Goal: Task Accomplishment & Management: Manage account settings

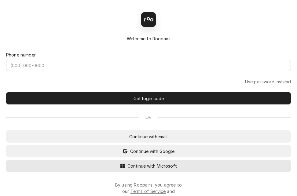
click at [150, 169] on span "Continue with Microsoft" at bounding box center [152, 166] width 52 height 6
click at [150, 166] on span "Continue with Microsoft" at bounding box center [152, 166] width 52 height 6
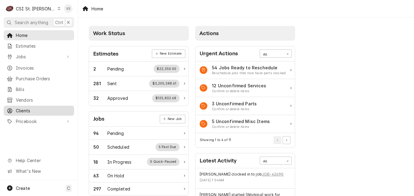
click at [24, 108] on span "Clients" at bounding box center [43, 110] width 55 height 6
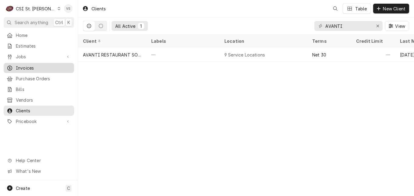
click at [26, 67] on span "Invoices" at bounding box center [43, 68] width 55 height 6
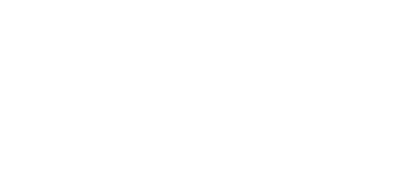
click at [347, 25] on div "Dynamic Content Wrapper" at bounding box center [207, 98] width 414 height 196
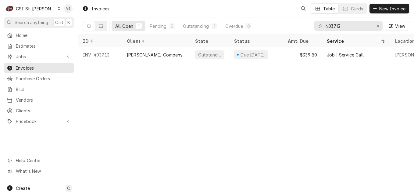
drag, startPoint x: 334, startPoint y: 26, endPoint x: 313, endPoint y: 27, distance: 21.7
click at [313, 27] on div "C CSI St. [PERSON_NAME] VS Search anything Ctrl K Home Estimates Jobs Jobs Job …" at bounding box center [207, 98] width 414 height 196
drag, startPoint x: 341, startPoint y: 26, endPoint x: 296, endPoint y: 26, distance: 44.9
click at [288, 28] on div "All Open 1 Pending 0 Outstanding 1 Overdue 0 403713 View" at bounding box center [246, 25] width 327 height 17
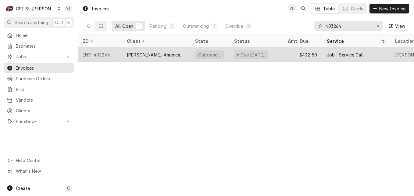
type input "403264"
click at [121, 54] on div "INV-403264" at bounding box center [100, 54] width 44 height 15
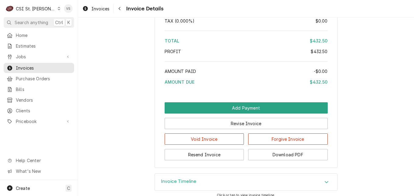
scroll to position [1099, 0]
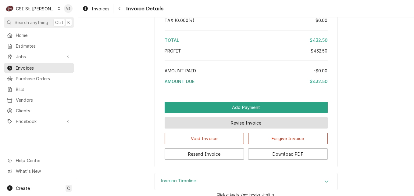
click at [226, 128] on button "Revise Invoice" at bounding box center [246, 122] width 163 height 11
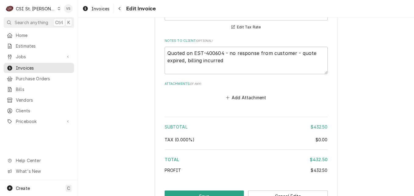
scroll to position [1078, 0]
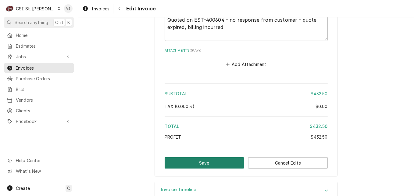
click at [223, 157] on button "Save" at bounding box center [205, 162] width 80 height 11
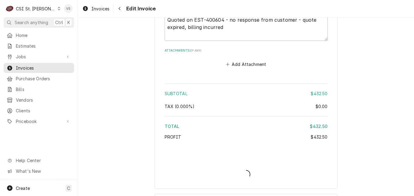
type textarea "x"
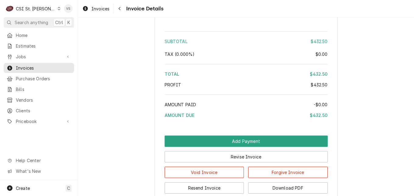
scroll to position [1112, 0]
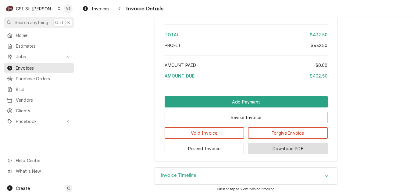
click at [275, 149] on button "Download PDF" at bounding box center [288, 148] width 80 height 11
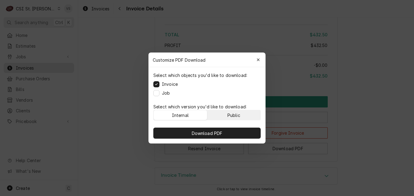
click at [227, 114] on button "Public" at bounding box center [234, 115] width 53 height 10
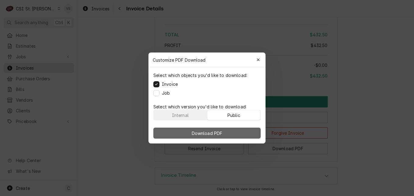
click at [231, 132] on button "Download PDF" at bounding box center [207, 133] width 107 height 11
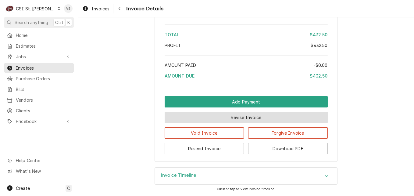
click at [245, 117] on button "Revise Invoice" at bounding box center [246, 117] width 163 height 11
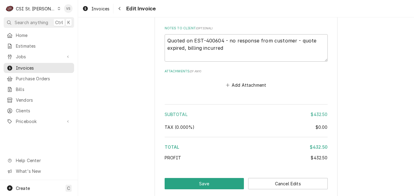
scroll to position [1068, 0]
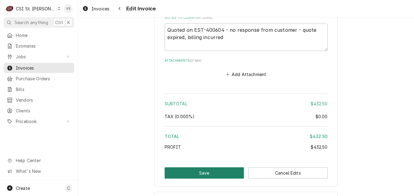
click at [213, 167] on button "Save" at bounding box center [205, 172] width 80 height 11
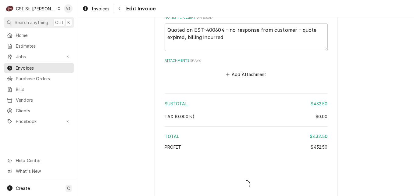
type textarea "x"
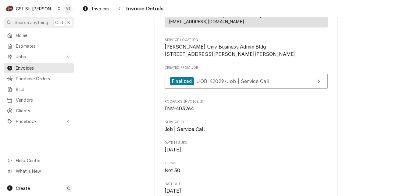
scroll to position [104, 0]
